Goal: Find specific page/section: Find specific page/section

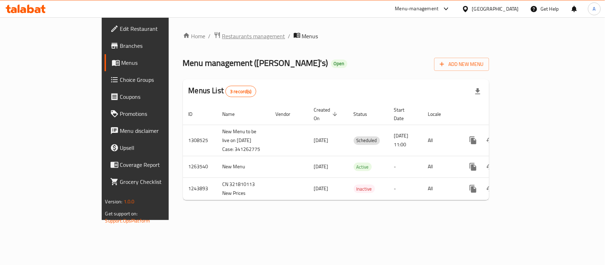
click at [222, 39] on span "Restaurants management" at bounding box center [253, 36] width 63 height 9
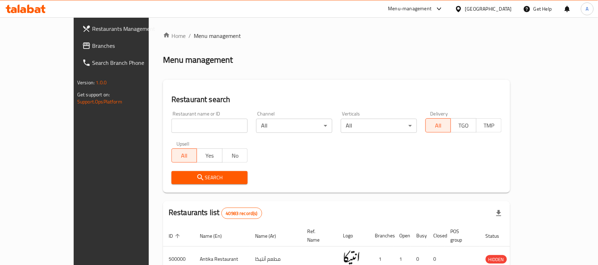
click at [205, 126] on input "search" at bounding box center [209, 126] width 76 height 14
paste input "663961"
type input "663961"
click button "Search" at bounding box center [209, 177] width 76 height 13
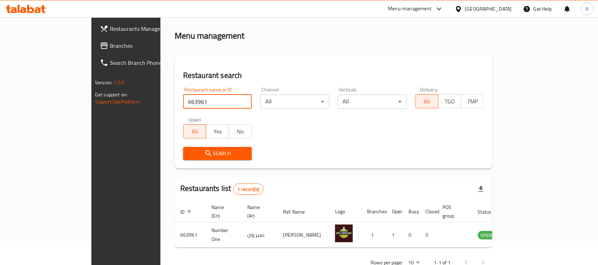
scroll to position [37, 0]
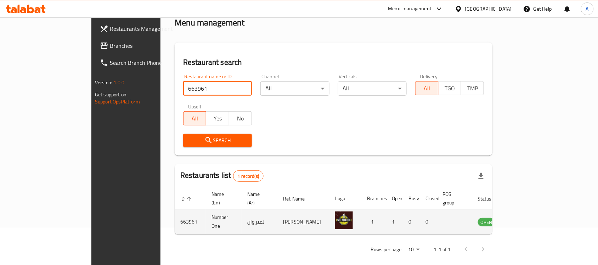
click at [523, 219] on icon "enhanced table" at bounding box center [519, 222] width 8 height 6
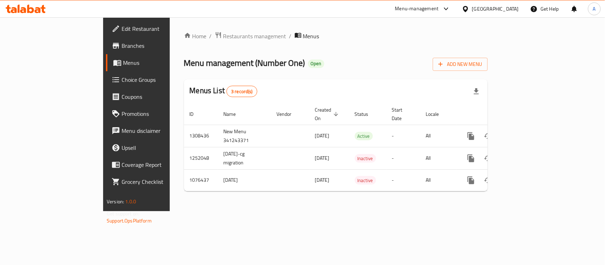
click at [487, 76] on div "Home / Restaurants management / Menus Menu management ( Number One ) Open Add N…" at bounding box center [336, 114] width 304 height 165
click at [502, 210] on div "Home / Restaurants management / Menus Menu management ( Number One ) Open Add N…" at bounding box center [336, 114] width 332 height 194
click at [223, 33] on span "Restaurants management" at bounding box center [254, 36] width 63 height 9
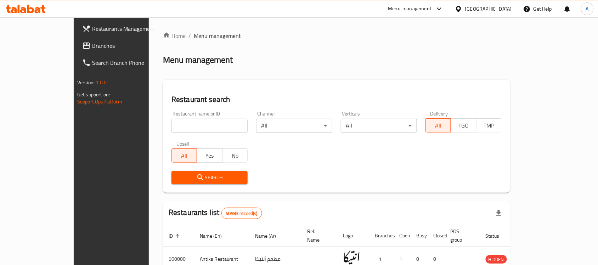
click at [465, 11] on div at bounding box center [460, 9] width 10 height 8
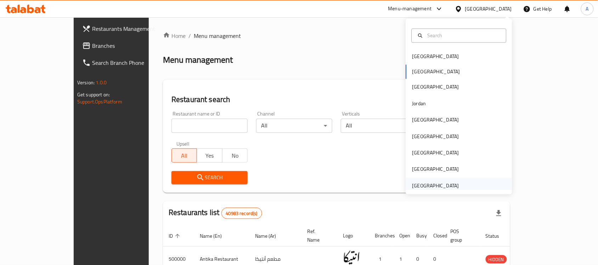
click at [423, 181] on div "[GEOGRAPHIC_DATA]" at bounding box center [436, 185] width 58 height 16
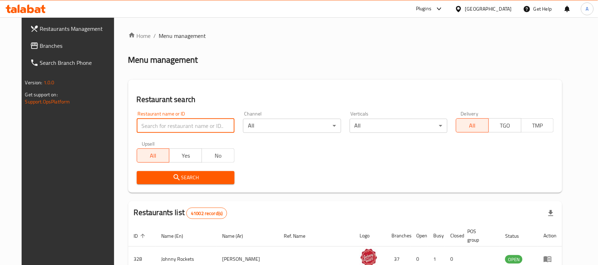
click at [205, 128] on input "search" at bounding box center [186, 126] width 98 height 14
paste input "765984"
type input "765984"
click button "Search" at bounding box center [186, 177] width 98 height 13
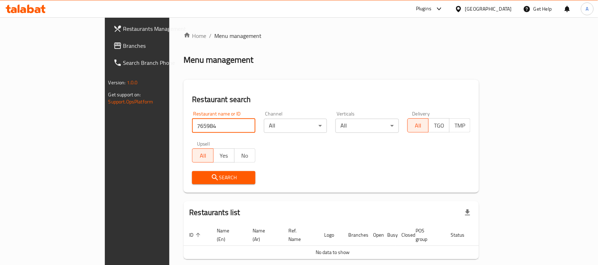
click at [123, 45] on span "Branches" at bounding box center [161, 45] width 76 height 9
